Goal: Transaction & Acquisition: Purchase product/service

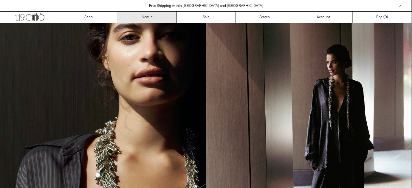
click at [147, 15] on link "New In" at bounding box center [147, 17] width 59 height 11
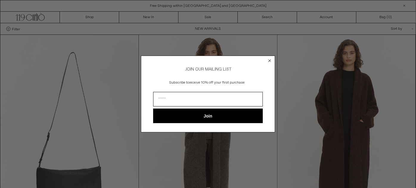
click at [270, 58] on circle "Close dialog" at bounding box center [270, 61] width 6 height 6
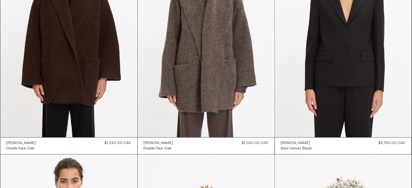
scroll to position [303, 0]
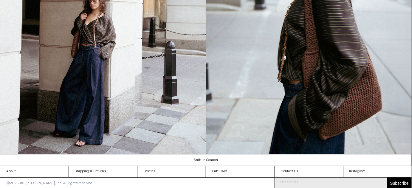
scroll to position [647, 0]
